Goal: Transaction & Acquisition: Obtain resource

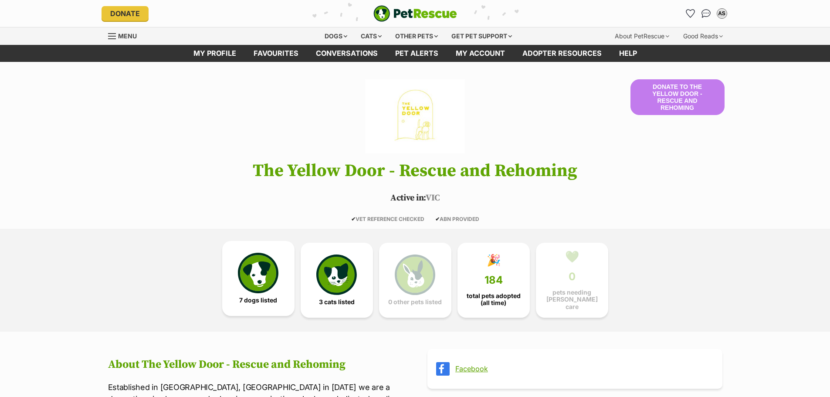
click at [265, 289] on img at bounding box center [258, 273] width 40 height 40
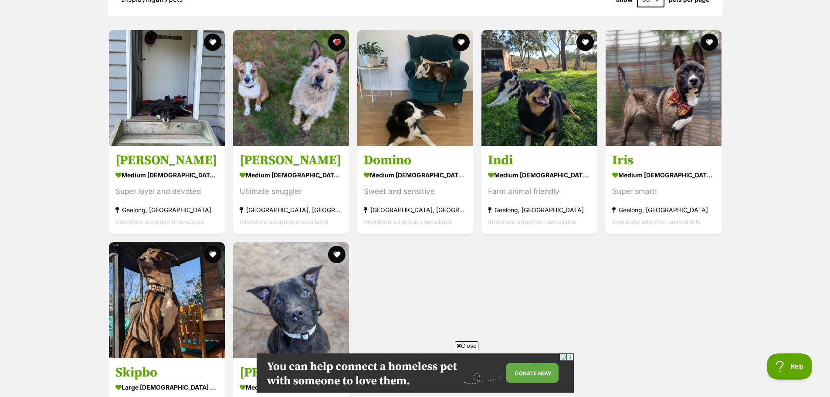
scroll to position [612, 0]
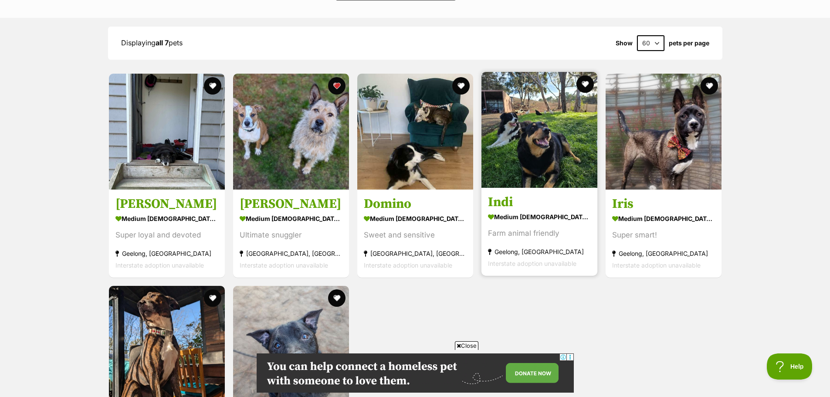
click at [502, 194] on h3 "Indi" at bounding box center [539, 202] width 103 height 17
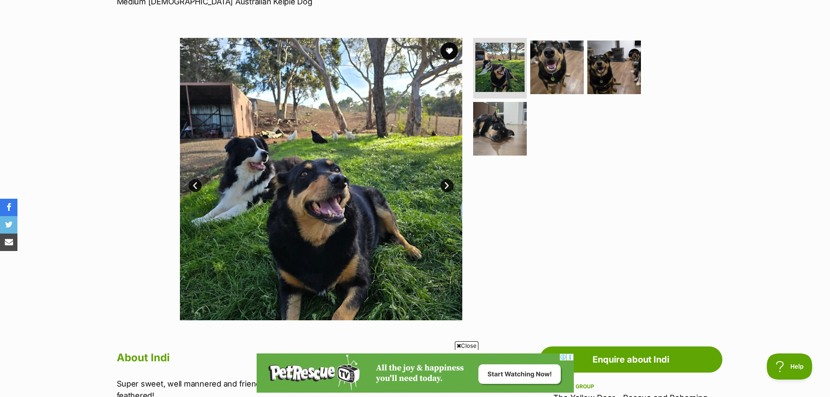
scroll to position [131, 0]
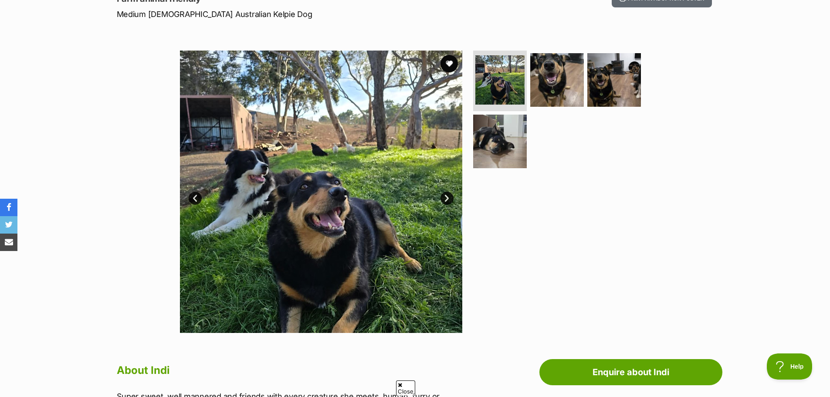
click at [444, 195] on link "Next" at bounding box center [446, 198] width 13 height 13
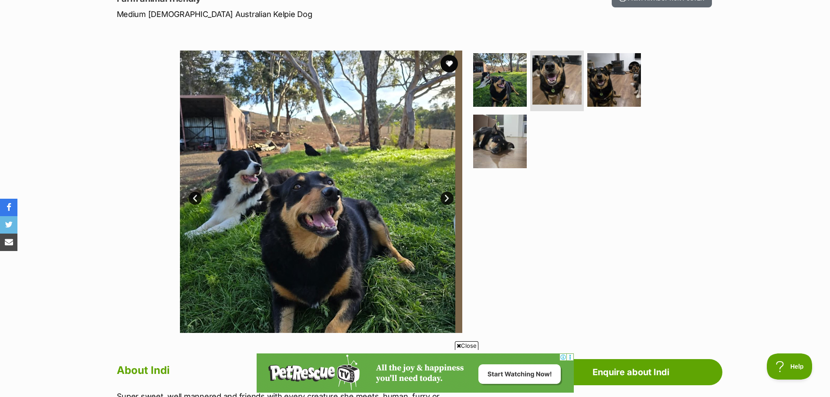
scroll to position [0, 0]
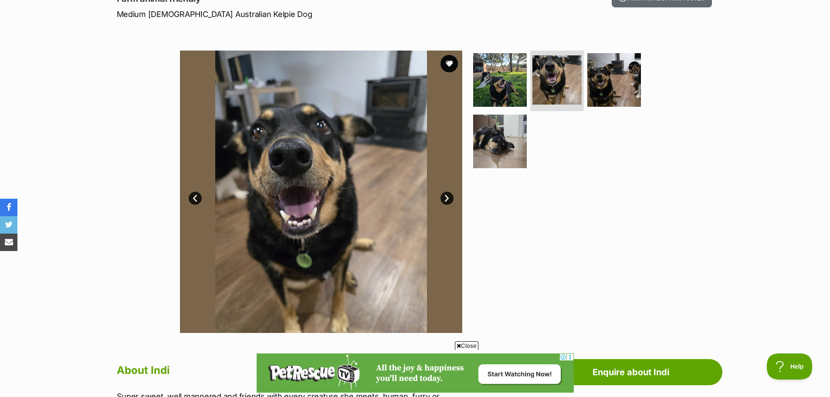
click at [444, 195] on link "Next" at bounding box center [446, 198] width 13 height 13
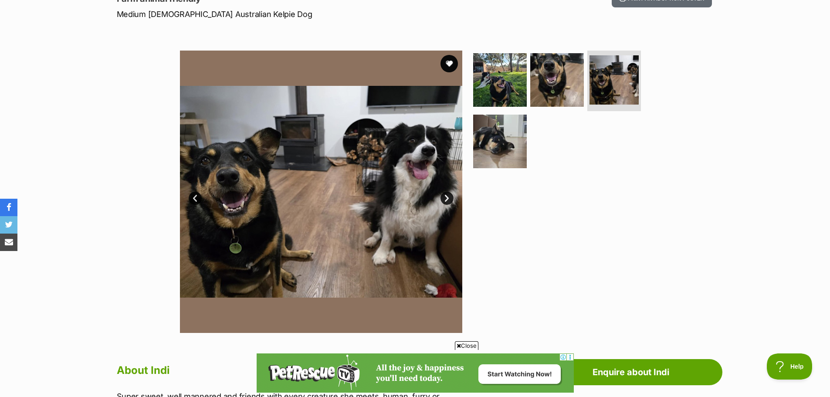
click at [448, 197] on link "Next" at bounding box center [446, 198] width 13 height 13
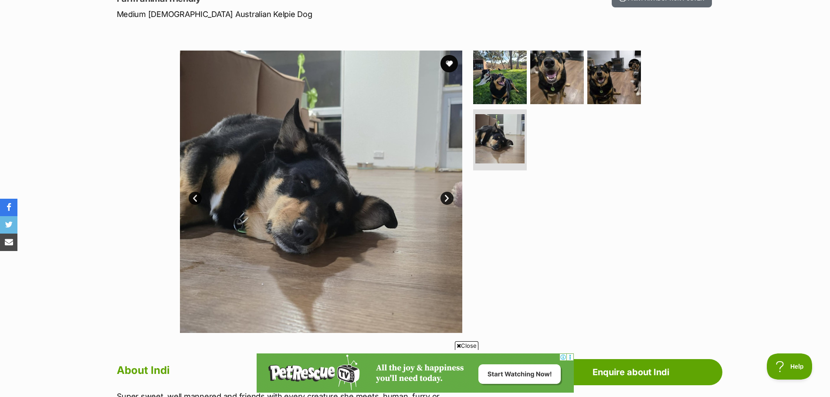
click at [448, 197] on link "Next" at bounding box center [446, 198] width 13 height 13
